Goal: Obtain resource: Download file/media

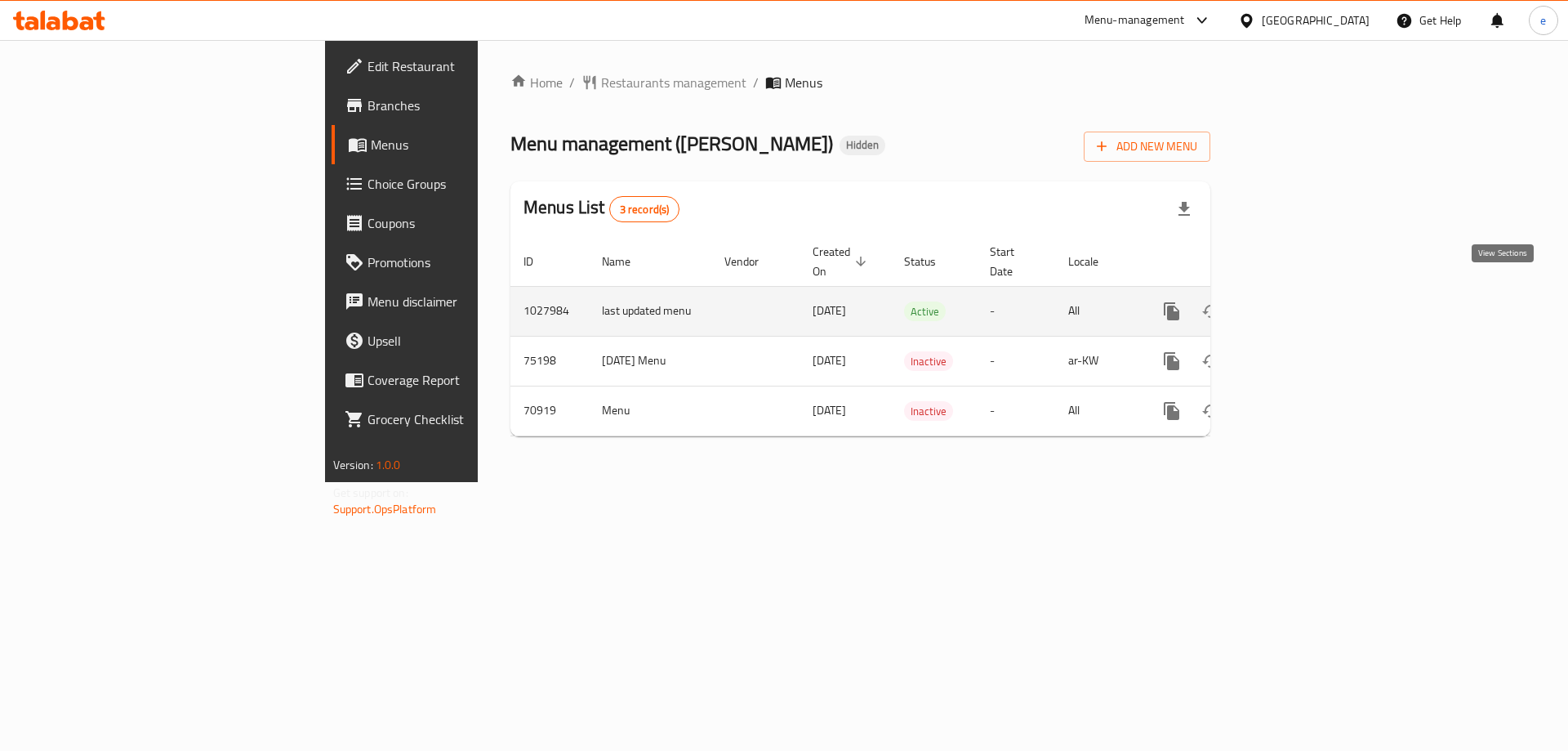
click at [1298, 304] on icon "enhanced table" at bounding box center [1289, 311] width 15 height 15
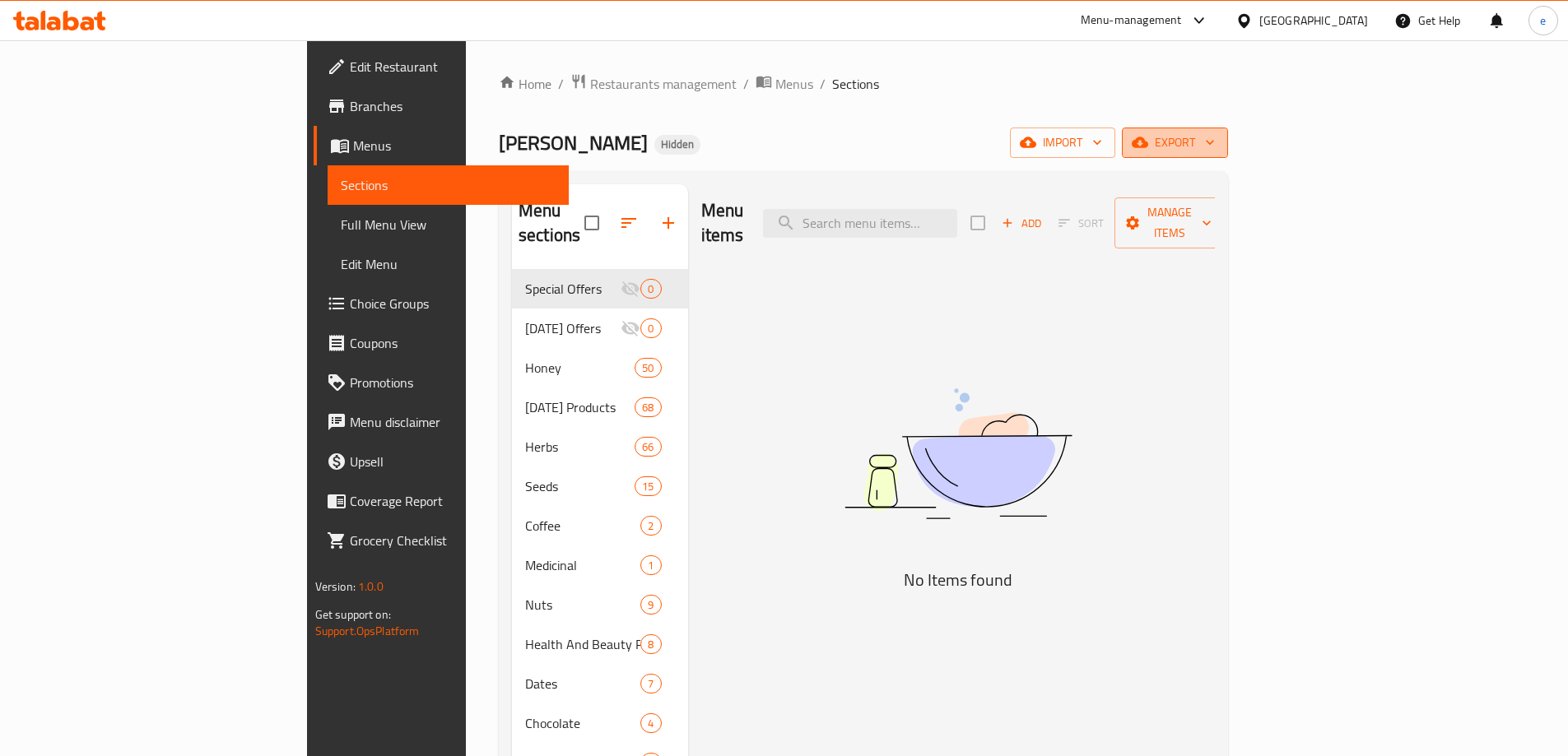
click at [1215, 151] on span "export" at bounding box center [1175, 143] width 80 height 21
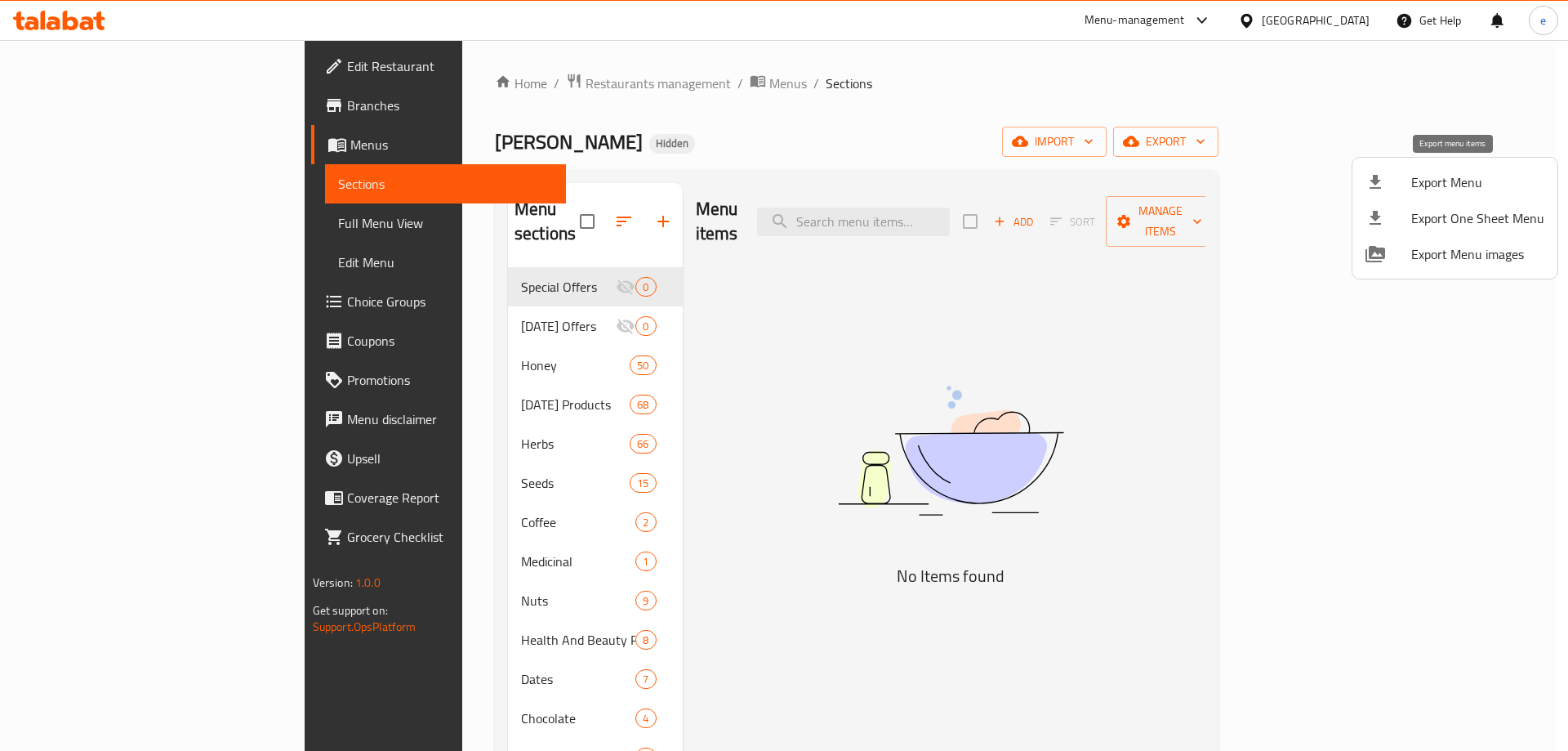
click at [1468, 189] on span "Export Menu" at bounding box center [1478, 182] width 133 height 20
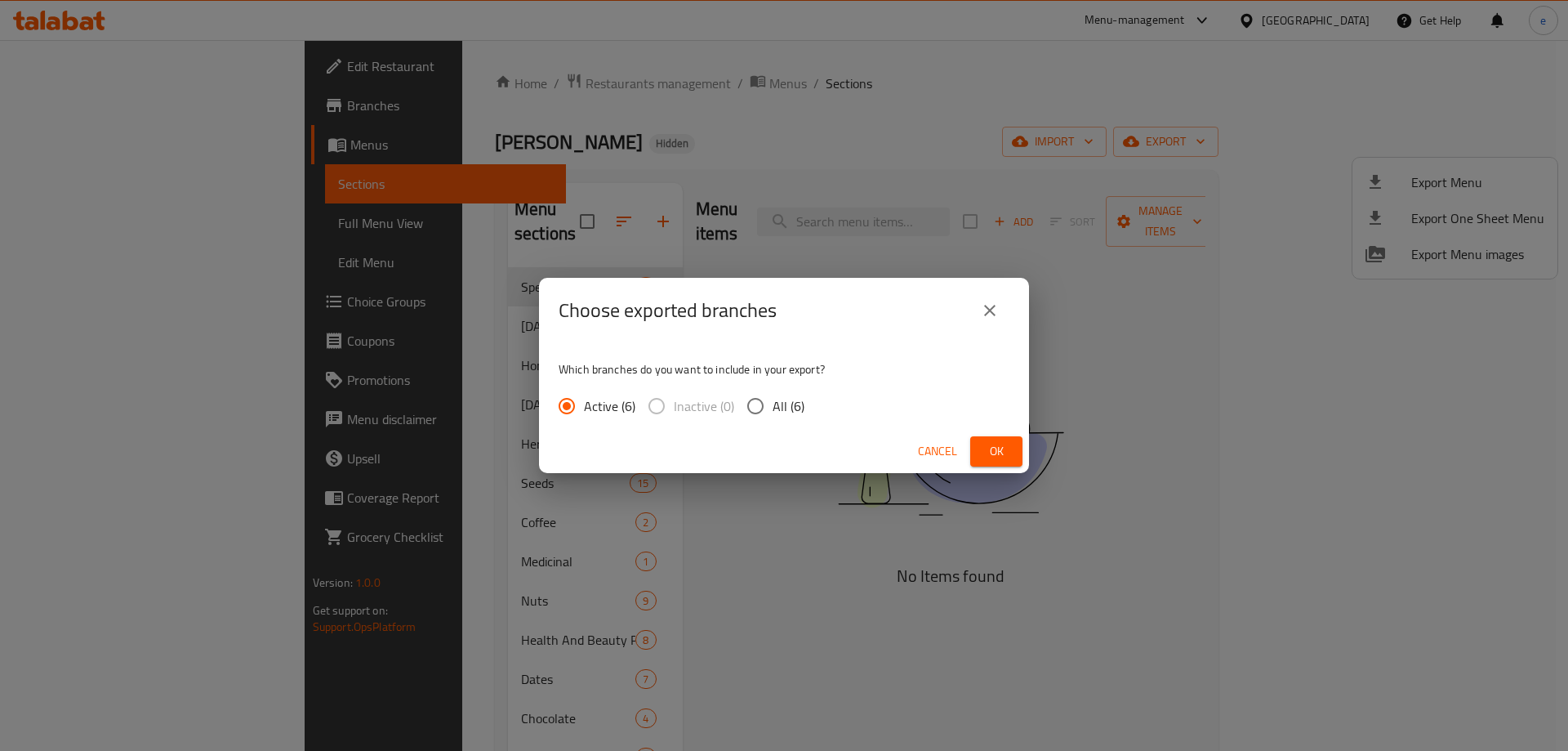
click at [758, 406] on input "All (6)" at bounding box center [756, 406] width 34 height 34
radio input "true"
click at [986, 448] on span "Ok" at bounding box center [996, 452] width 26 height 21
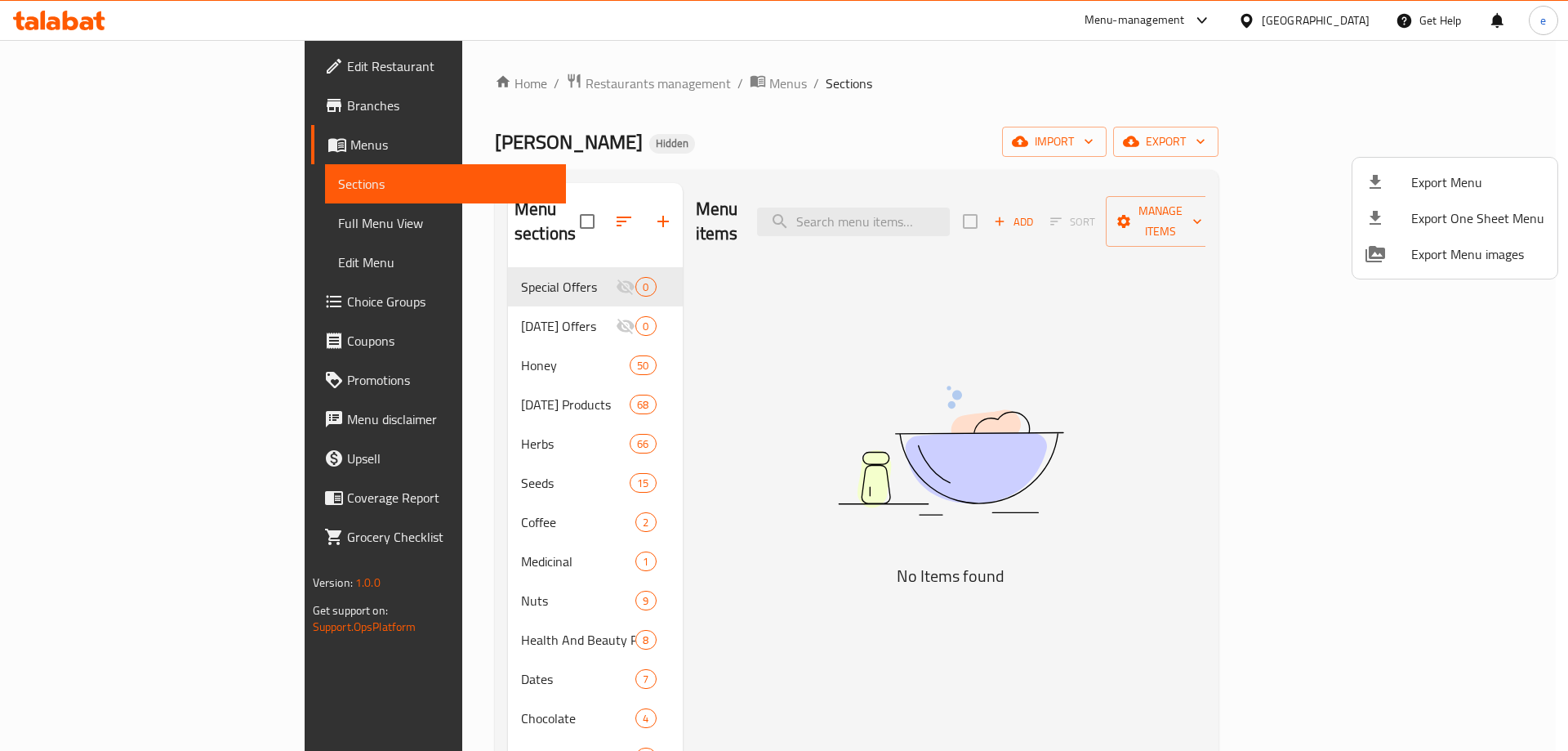
click at [87, 67] on div at bounding box center [784, 376] width 1568 height 751
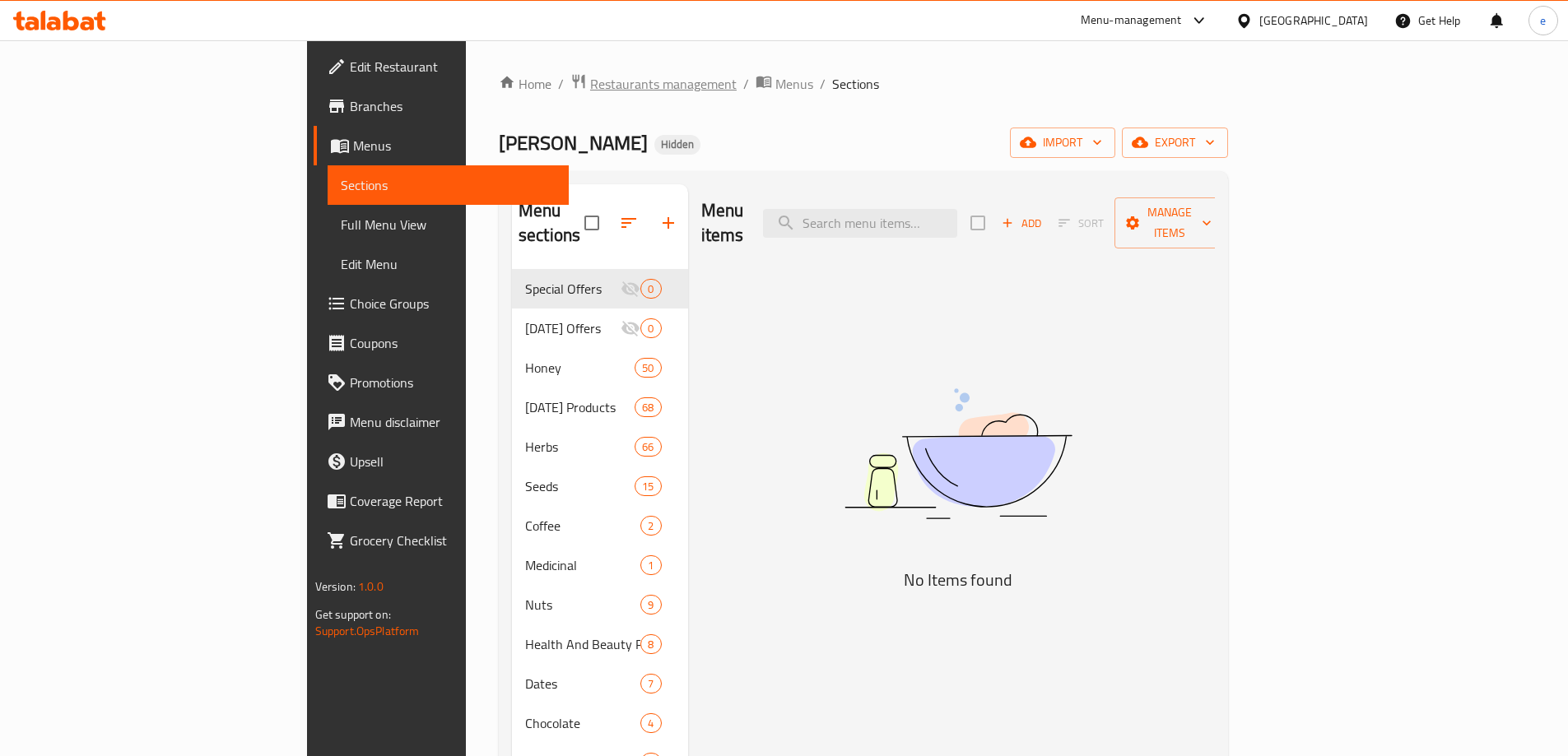
click at [590, 82] on span "Restaurants management" at bounding box center [663, 84] width 146 height 20
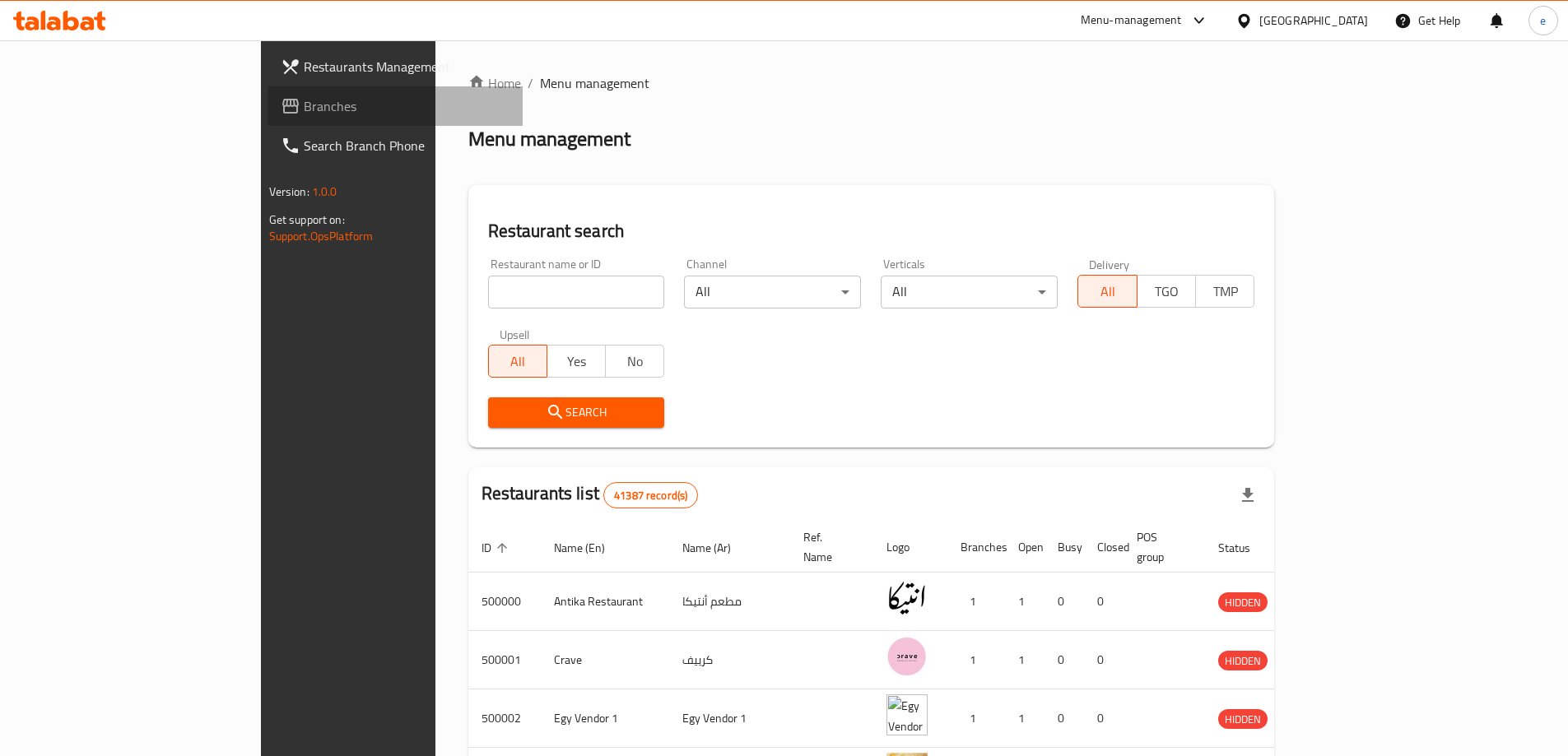
click at [304, 108] on span "Branches" at bounding box center [407, 106] width 206 height 20
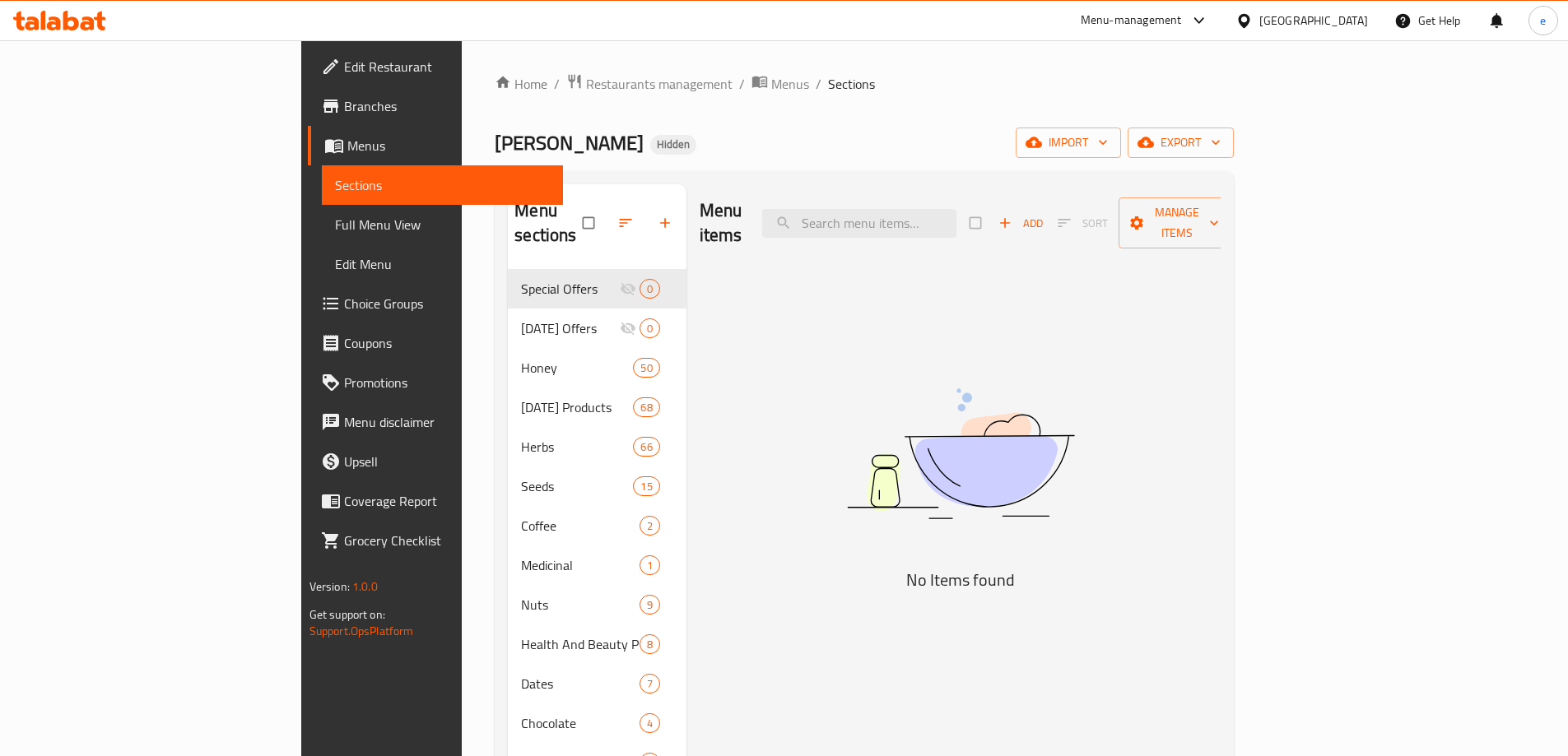
click at [43, 10] on icon at bounding box center [59, 20] width 93 height 20
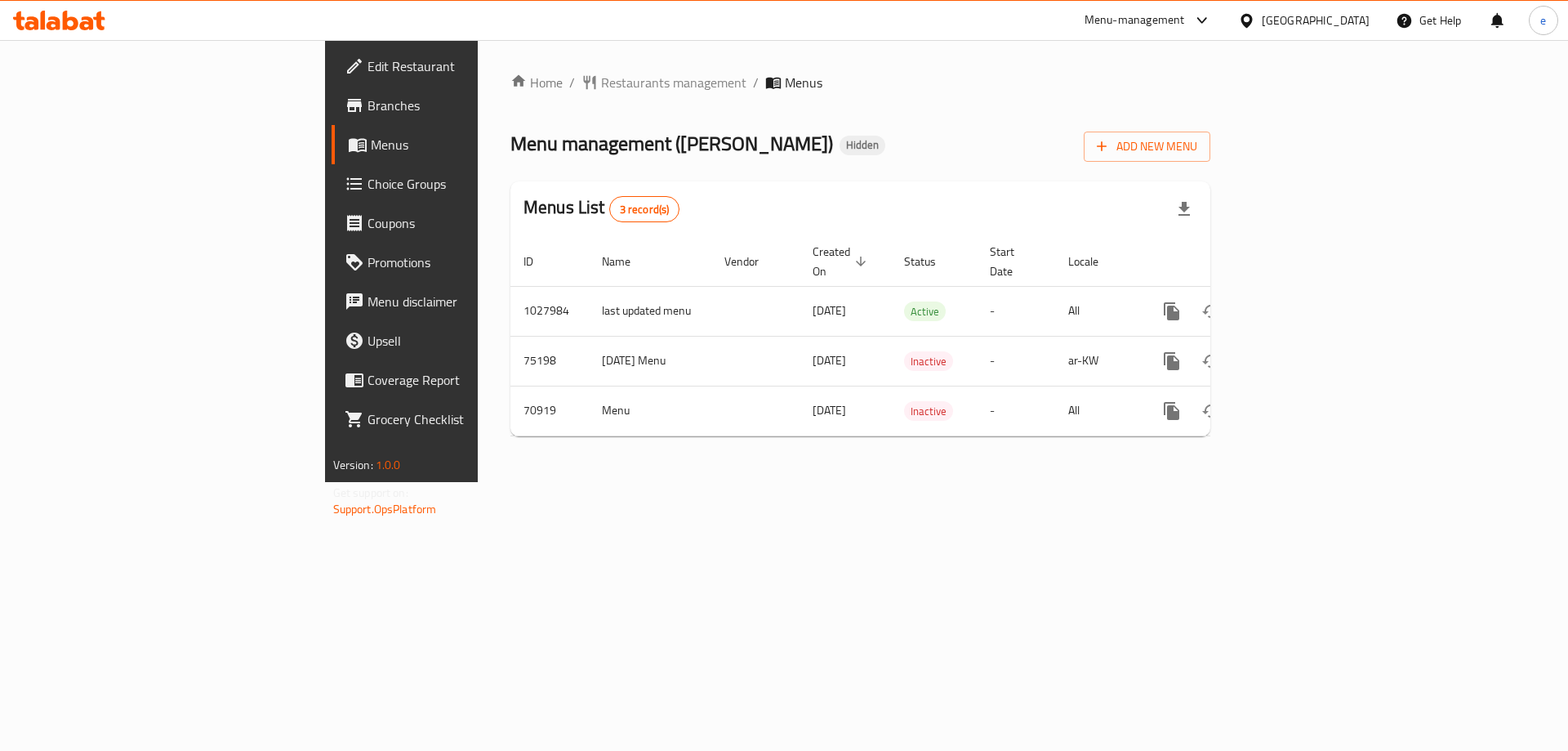
click at [368, 115] on span "Branches" at bounding box center [471, 105] width 207 height 20
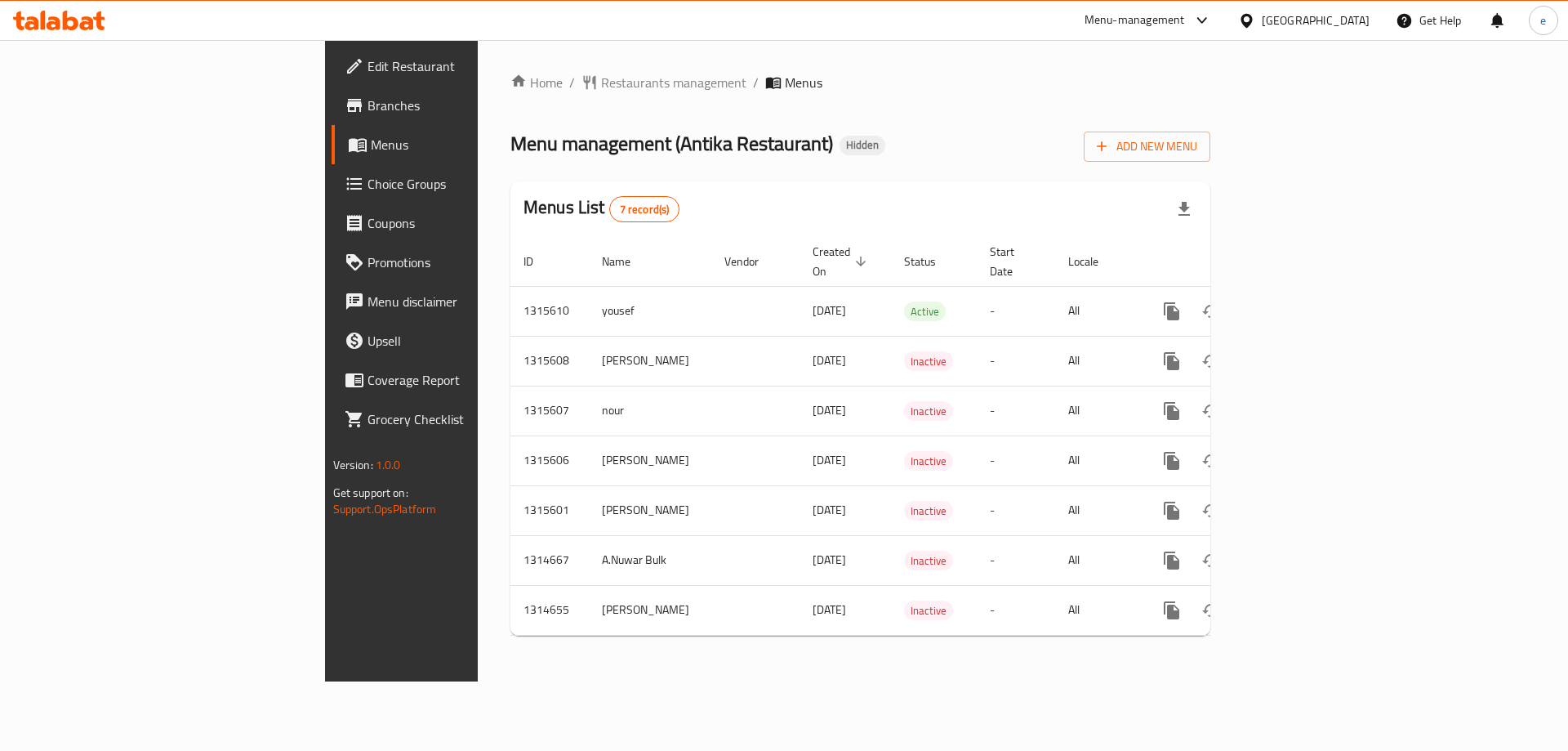
click at [368, 69] on span "Edit Restaurant" at bounding box center [471, 66] width 207 height 20
